Goal: Task Accomplishment & Management: Use online tool/utility

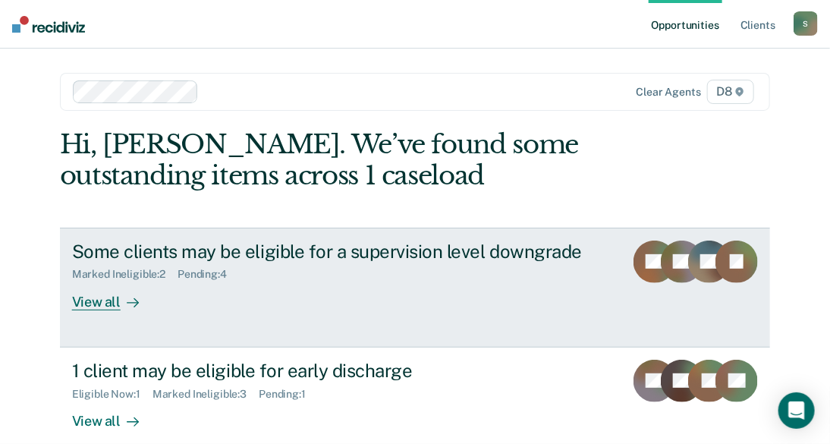
click at [101, 298] on div "View all" at bounding box center [114, 296] width 85 height 30
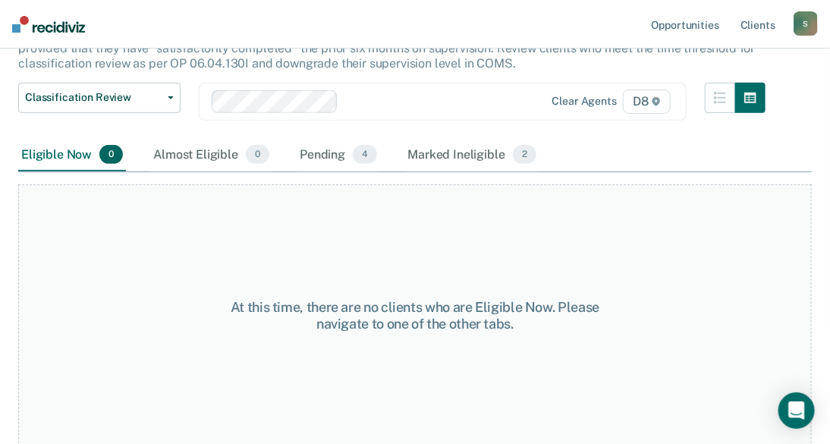
scroll to position [112, 0]
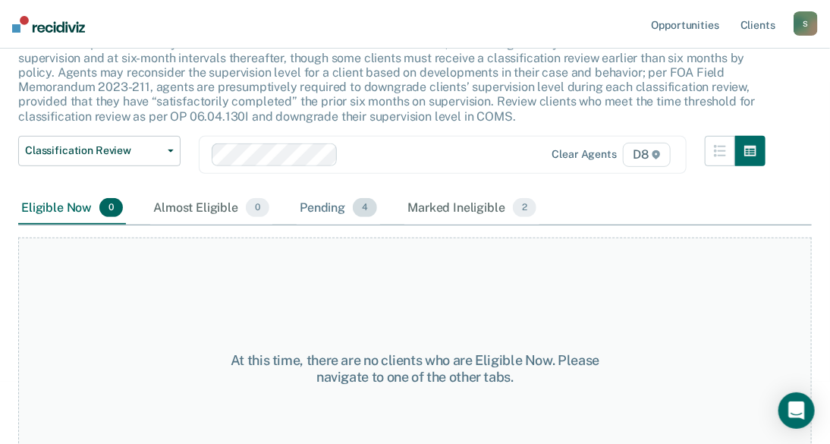
click at [314, 202] on div "Pending 4" at bounding box center [338, 208] width 83 height 33
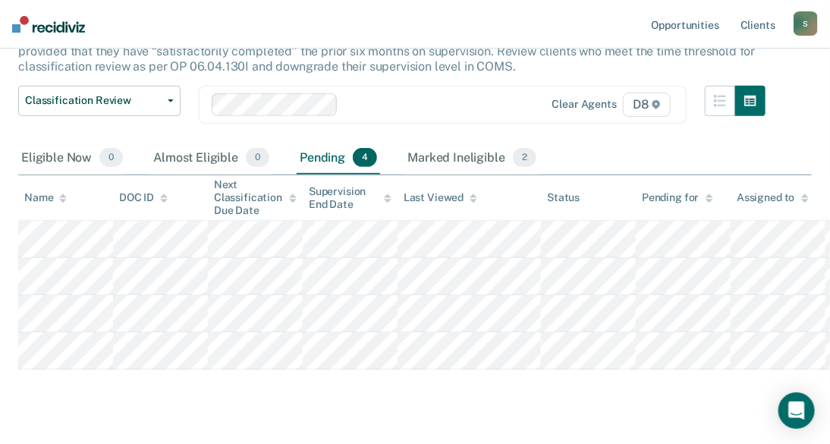
scroll to position [162, 0]
